Goal: Information Seeking & Learning: Learn about a topic

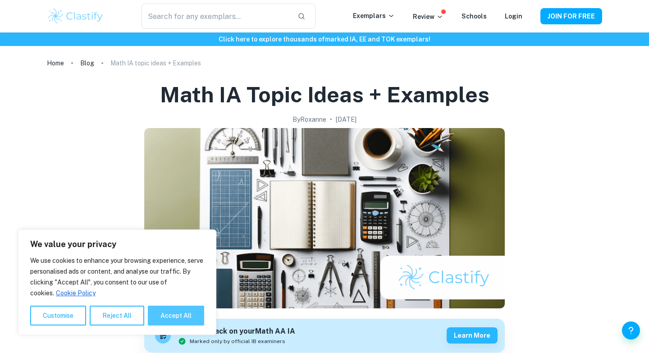
click at [173, 316] on button "Accept All" at bounding box center [176, 315] width 56 height 20
checkbox input "true"
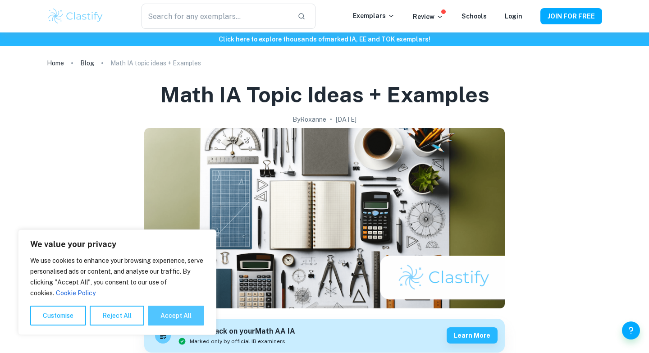
checkbox input "true"
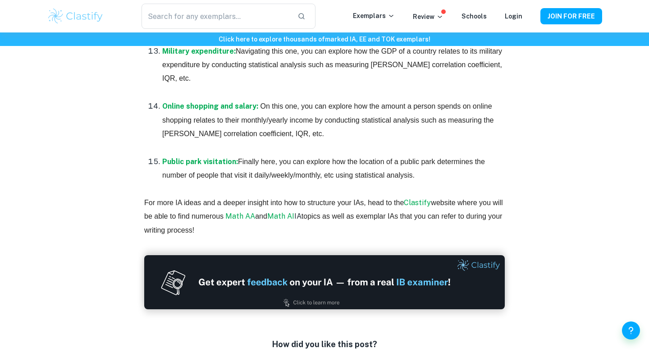
scroll to position [2061, 0]
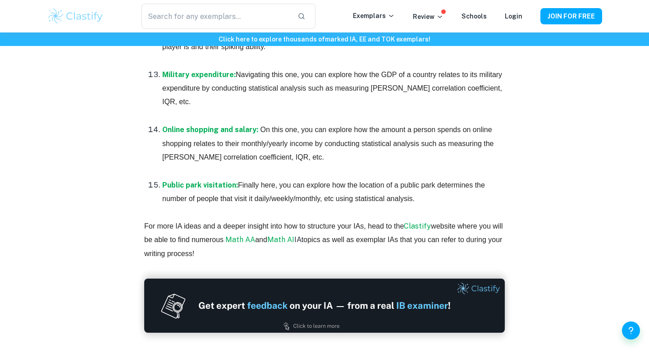
drag, startPoint x: 258, startPoint y: 96, endPoint x: 429, endPoint y: 200, distance: 201.0
copy div "Math AA IA ideas Determining the optimal shape of a bottle: In this topic, you …"
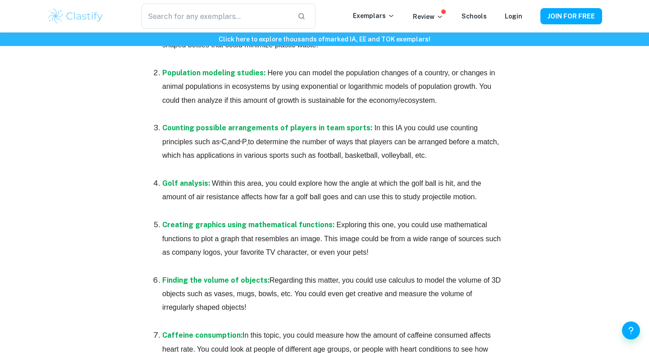
scroll to position [583, 0]
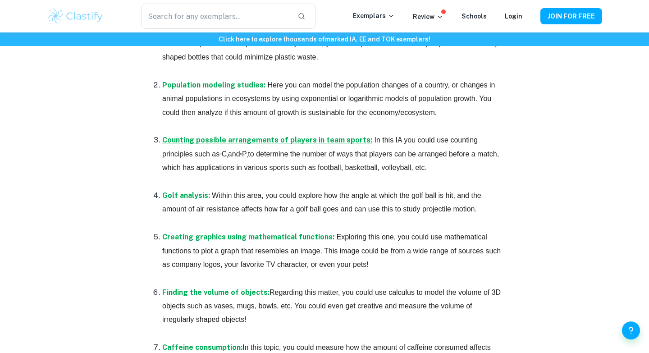
click at [258, 137] on strong "Counting possible arrangements of players in team sports:" at bounding box center [267, 140] width 210 height 9
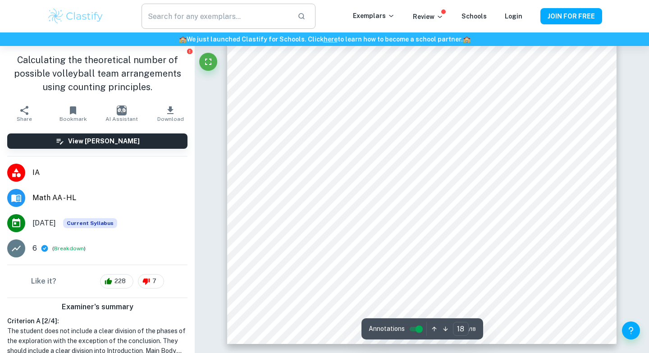
scroll to position [9934, 0]
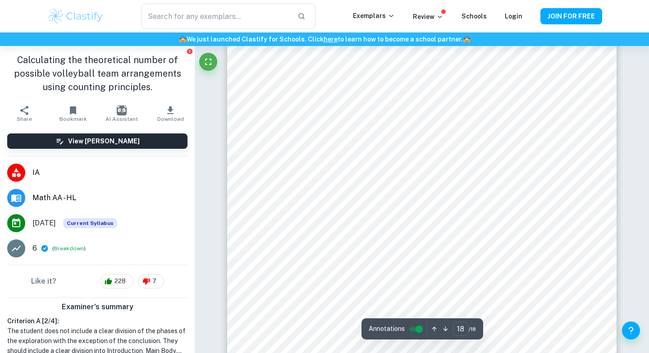
scroll to position [9738, 0]
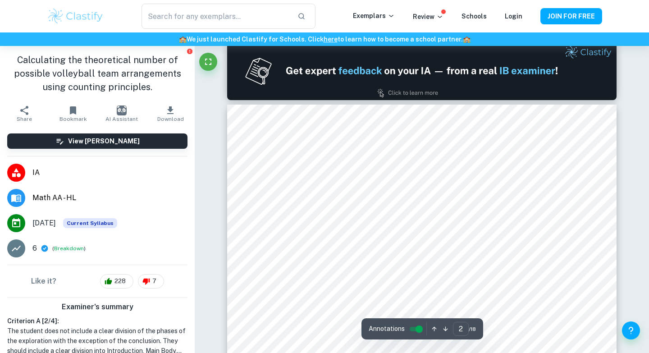
scroll to position [601, 0]
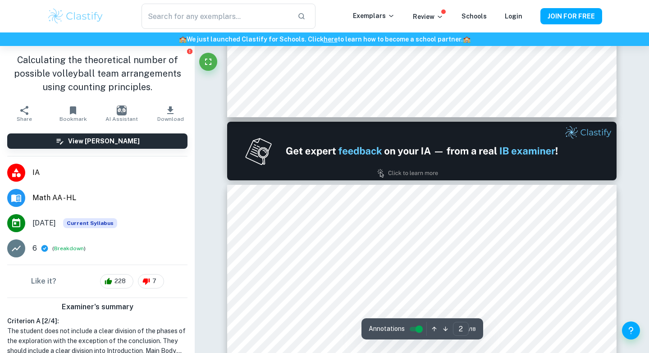
type input "1"
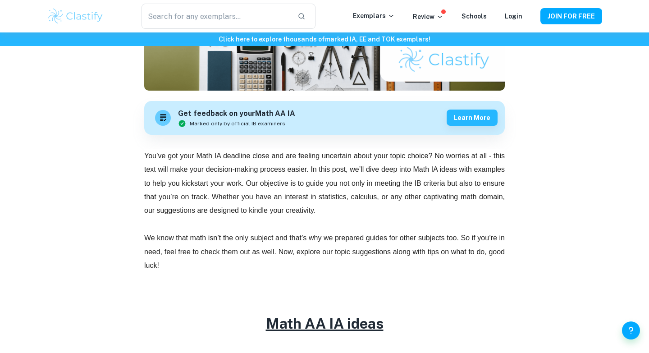
checkbox input "true"
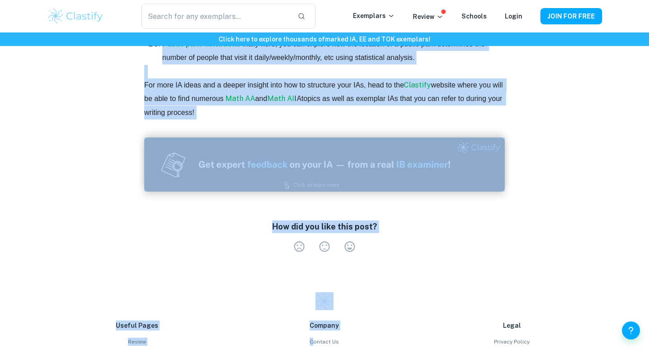
scroll to position [2215, 0]
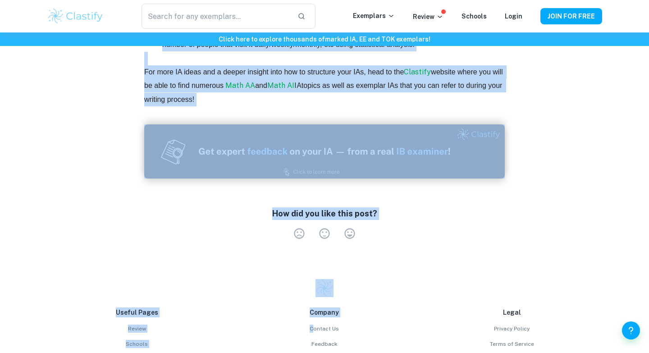
drag, startPoint x: 262, startPoint y: 80, endPoint x: 329, endPoint y: 101, distance: 70.5
copy div "Math AA IA ideas Determining the optimal shape of a bottle: In this topic, you …"
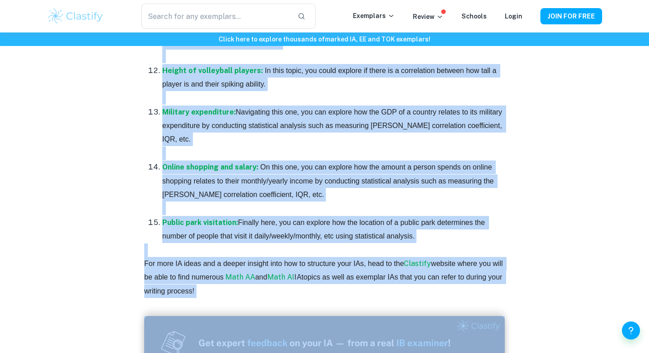
scroll to position [2010, 0]
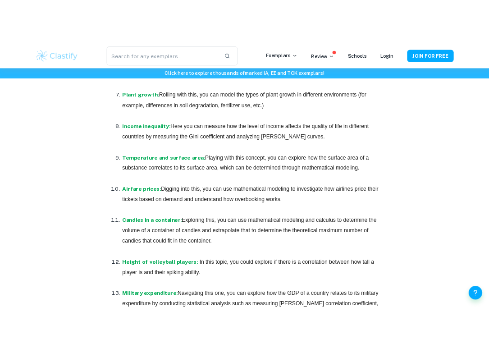
scroll to position [1793, 0]
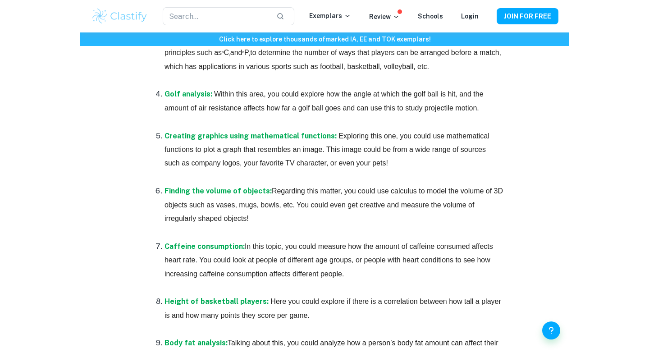
scroll to position [528, 0]
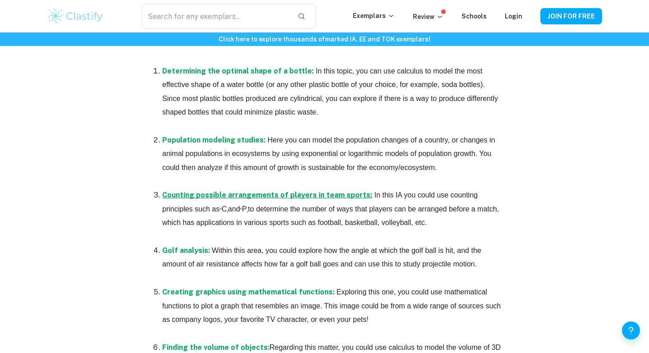
click at [312, 193] on strong "Counting possible arrangements of players in team sports:" at bounding box center [267, 195] width 210 height 9
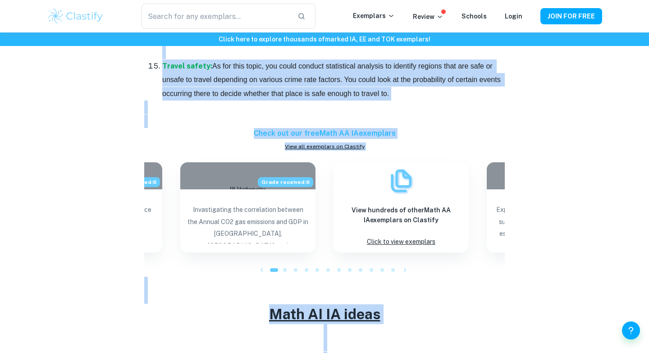
scroll to position [1317, 0]
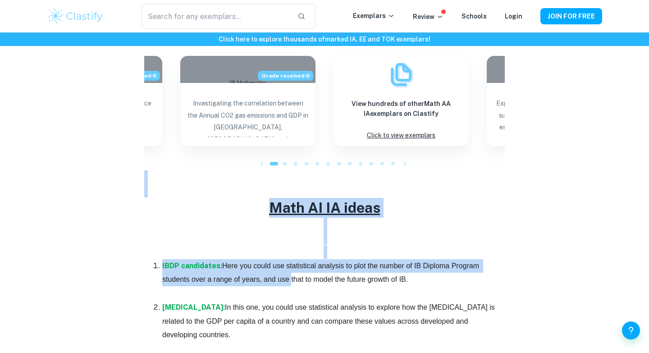
drag, startPoint x: 261, startPoint y: 167, endPoint x: 288, endPoint y: 281, distance: 117.2
click at [288, 281] on div "You’ve got your Math IA deadline close and are feeling uncertain about your top…" at bounding box center [324, 27] width 360 height 1955
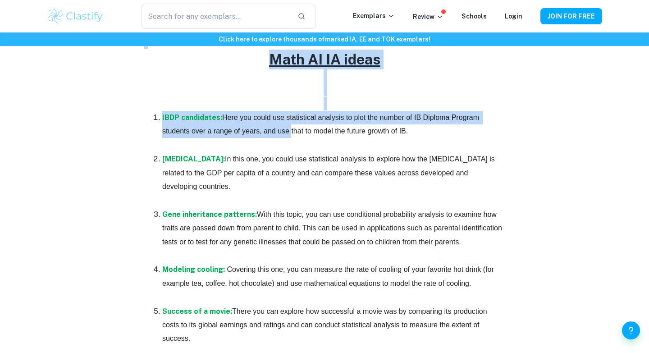
scroll to position [1477, 0]
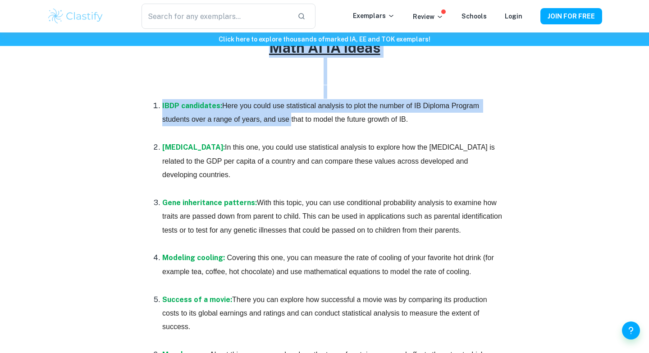
click at [271, 51] on u "Math AI IA ideas" at bounding box center [324, 47] width 111 height 17
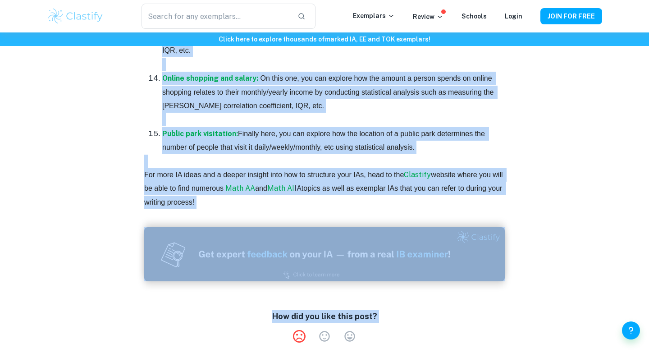
scroll to position [2114, 0]
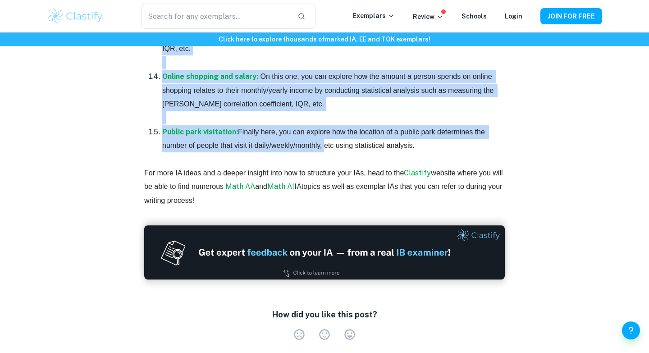
drag, startPoint x: 271, startPoint y: 51, endPoint x: 319, endPoint y: 148, distance: 107.8
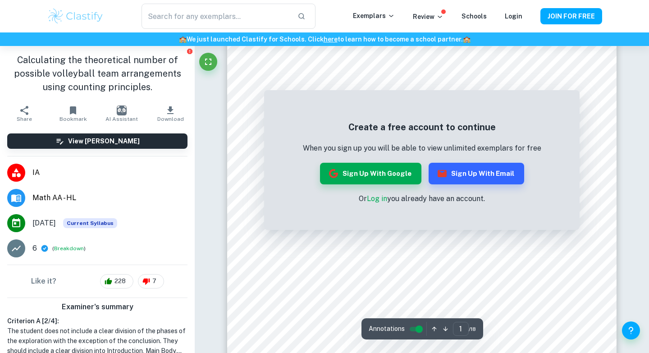
scroll to position [192, 0]
